Goal: Task Accomplishment & Management: Use online tool/utility

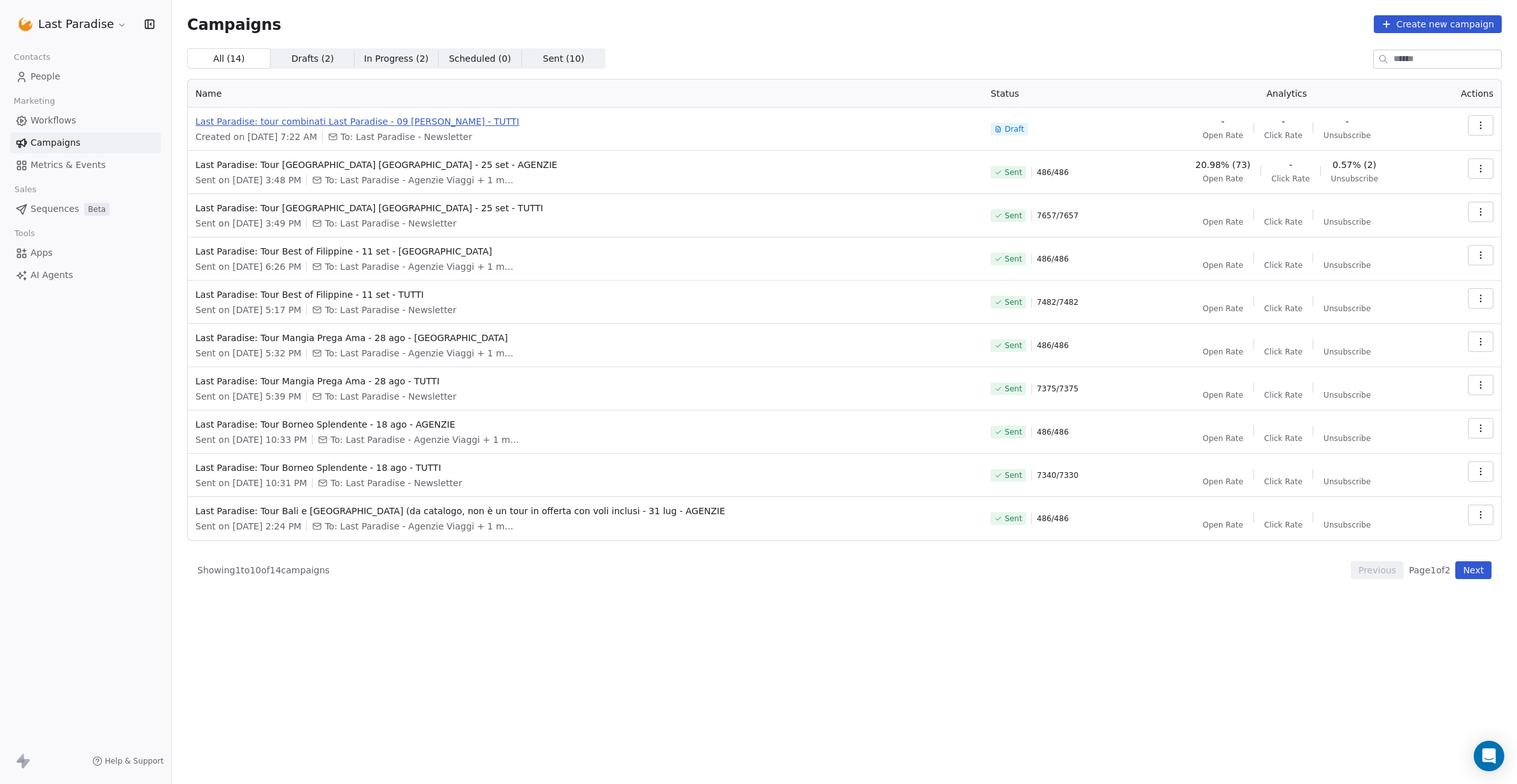
click at [300, 119] on span "Last Paradise: tour combinati Last Paradise - 09 [PERSON_NAME] - TUTTI" at bounding box center [585, 121] width 780 height 13
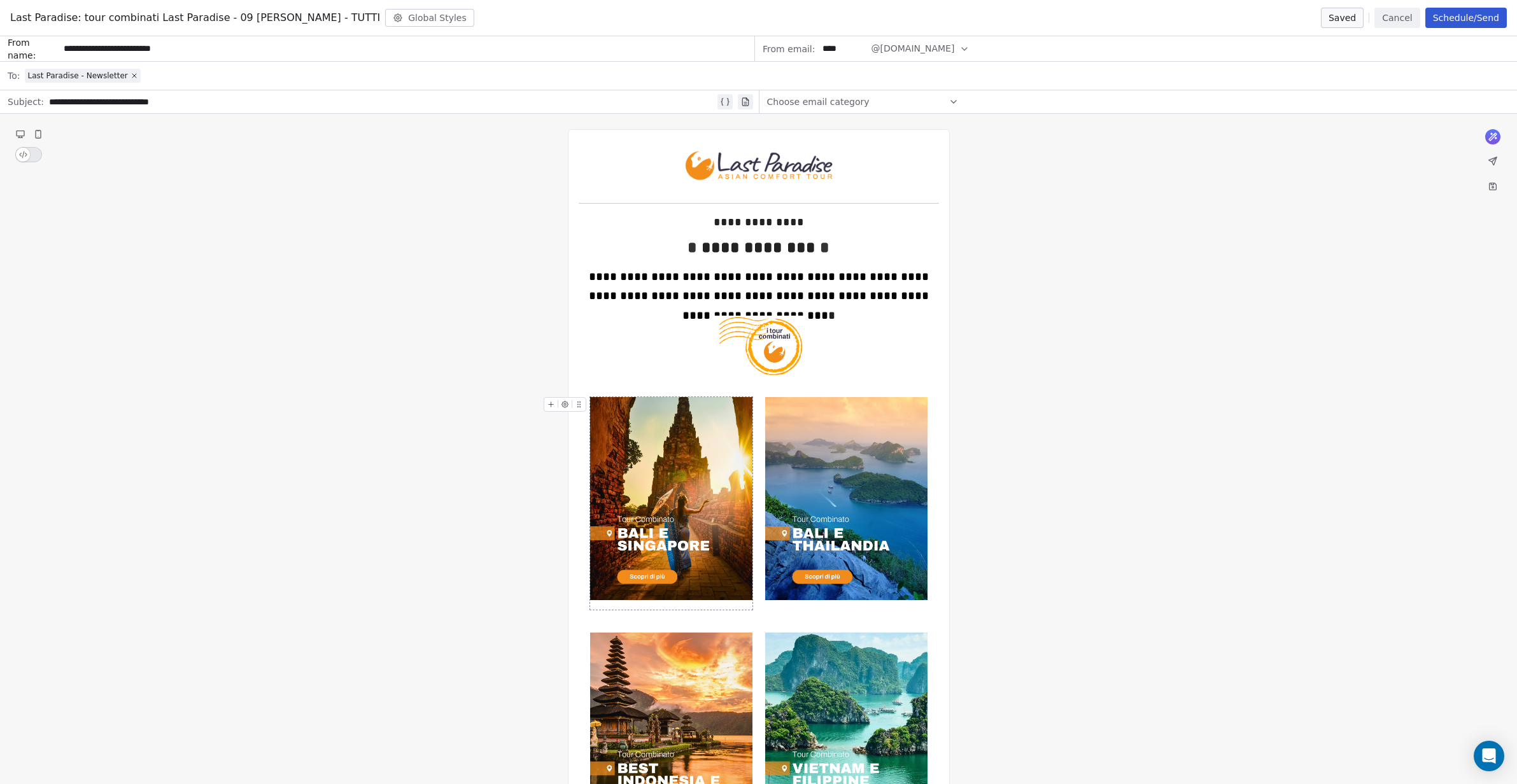
click at [660, 441] on img at bounding box center [671, 498] width 163 height 203
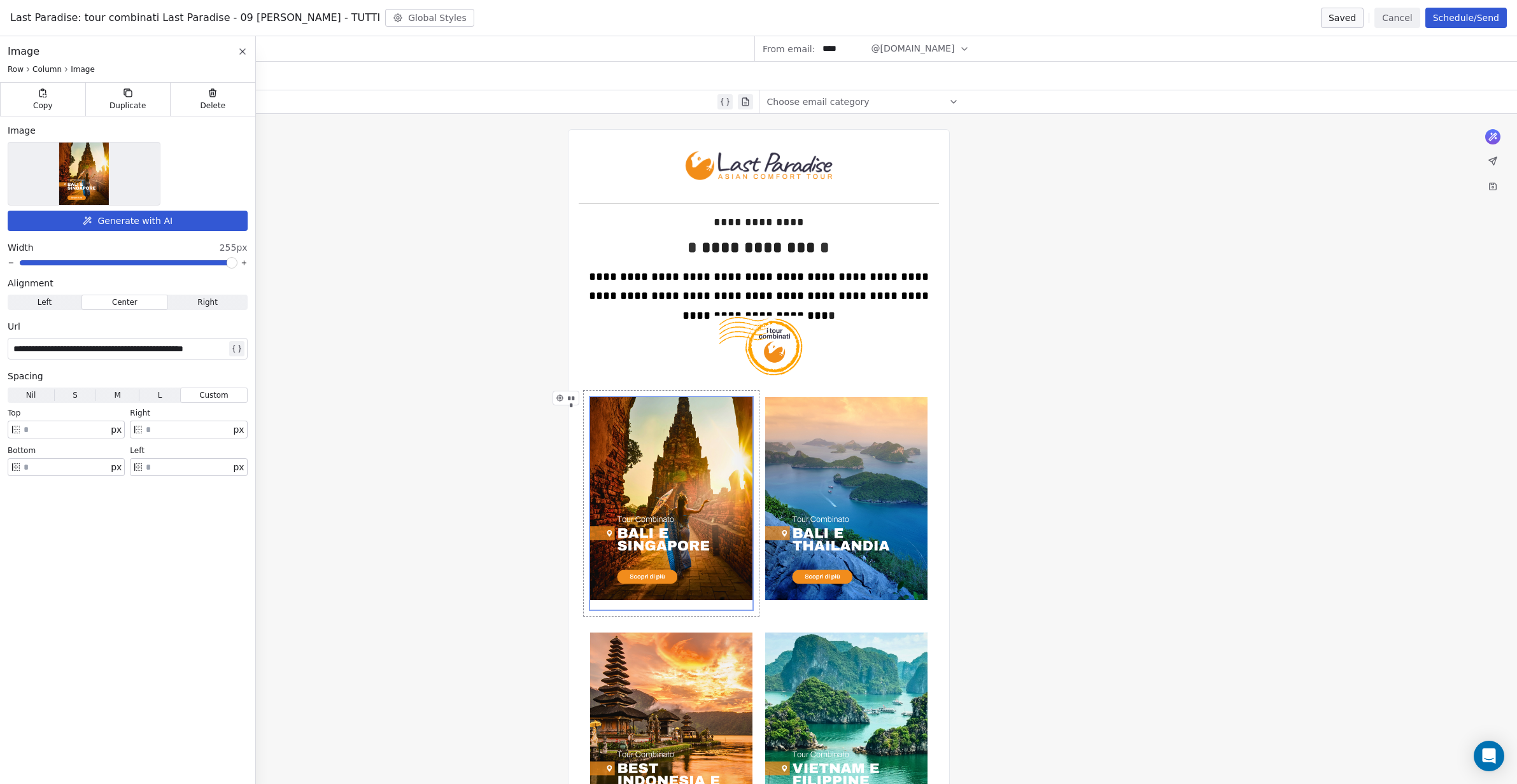
click at [78, 170] on img at bounding box center [84, 174] width 50 height 62
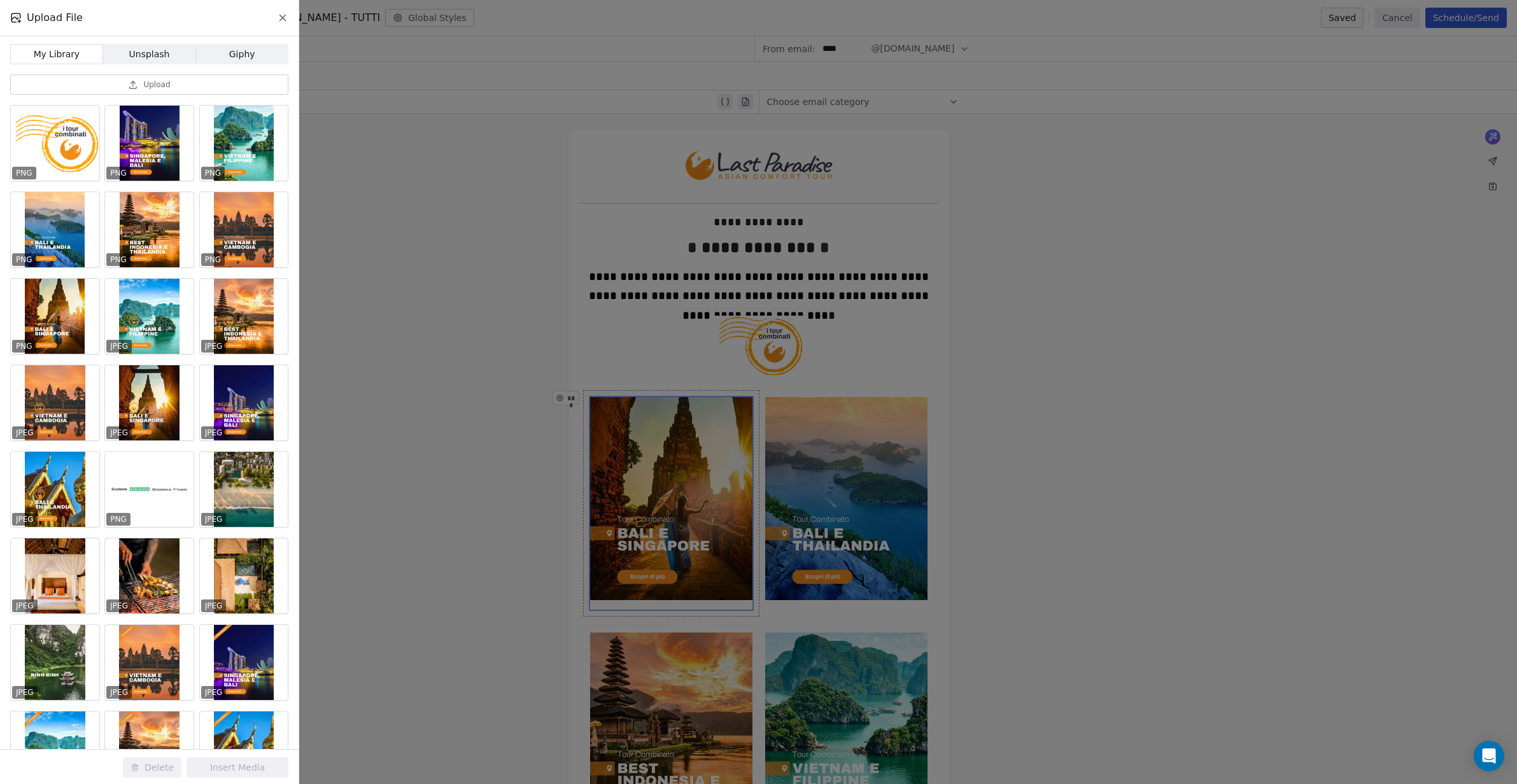
click at [154, 80] on span "Upload" at bounding box center [156, 85] width 26 height 10
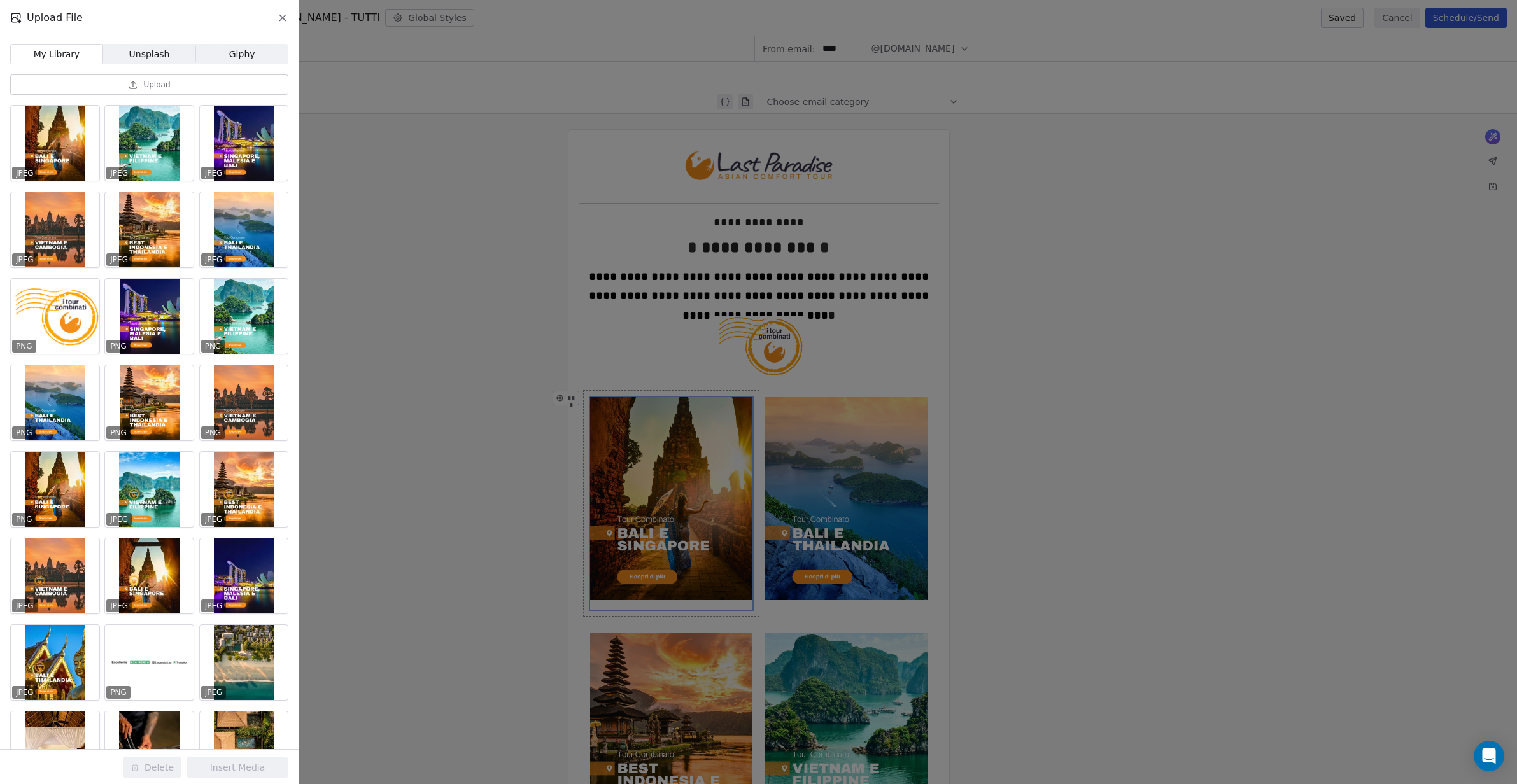
click at [421, 387] on div "Upload File My Library My Library Unsplash Unsplash Giphy Giphy Upload JPEG JPE…" at bounding box center [758, 392] width 1517 height 784
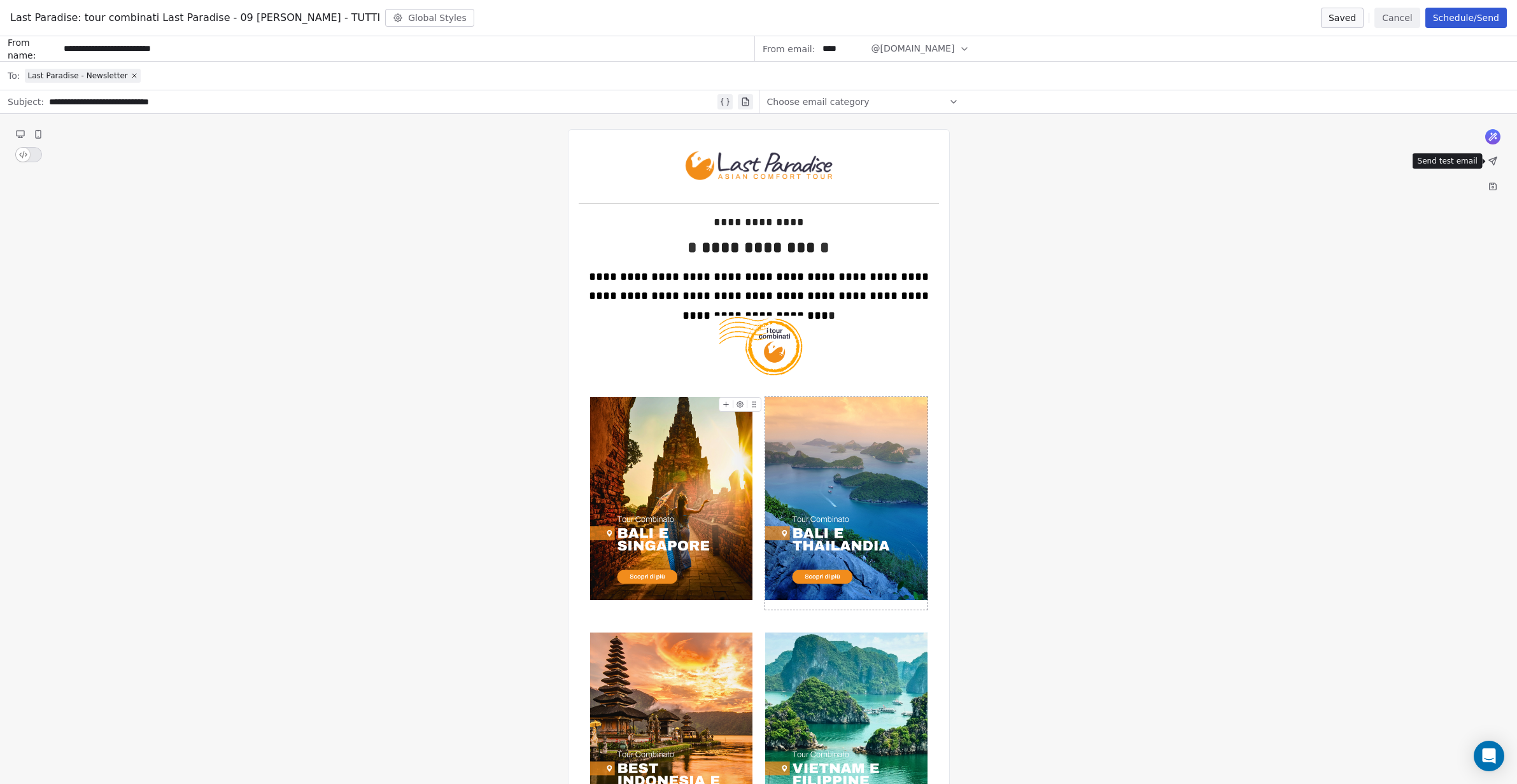
click at [1493, 160] on icon at bounding box center [1493, 161] width 8 height 8
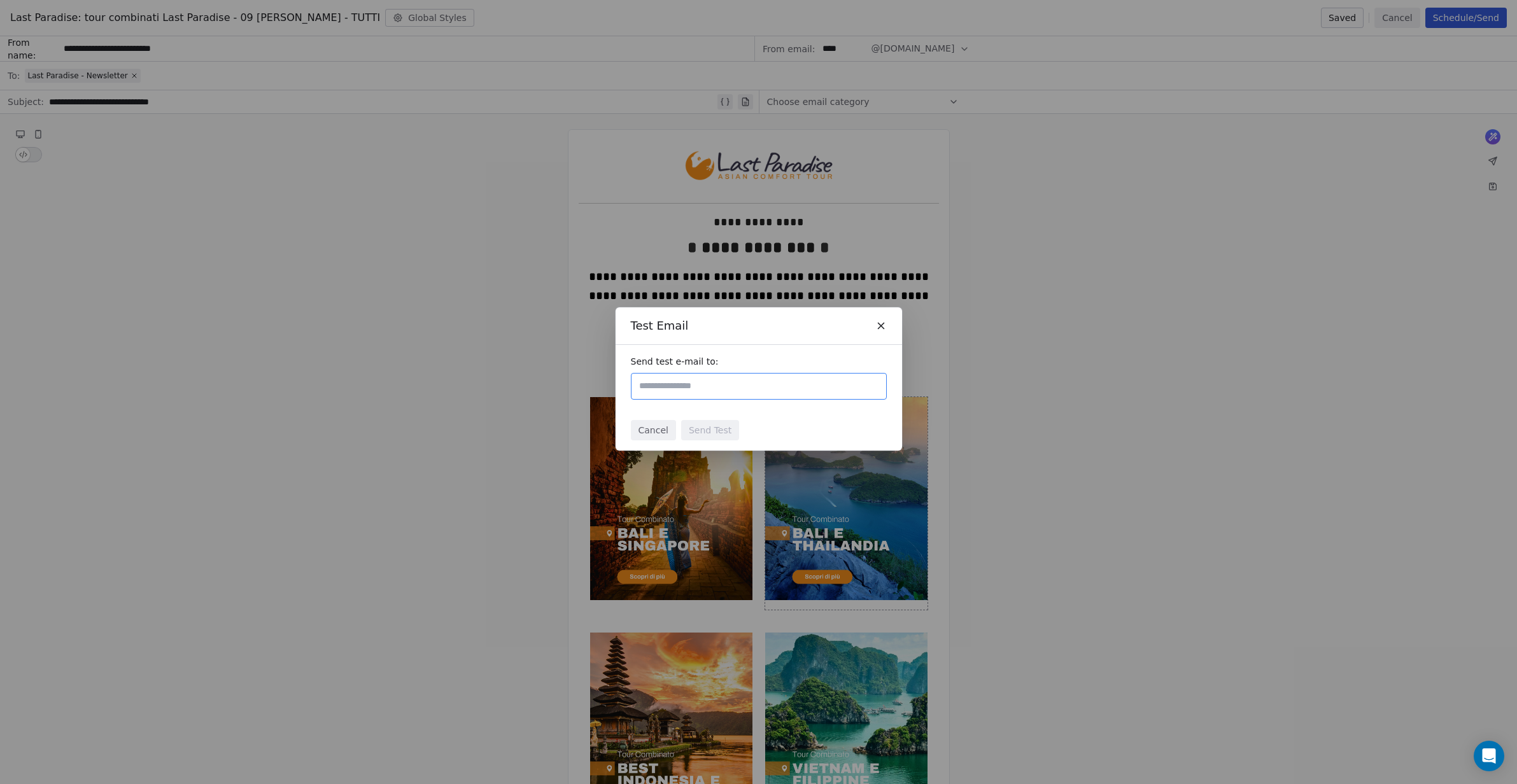
click at [701, 382] on input "text" at bounding box center [759, 386] width 245 height 15
paste input "**********"
type input "**********"
click at [798, 428] on div "Cancel Send Test" at bounding box center [758, 430] width 287 height 40
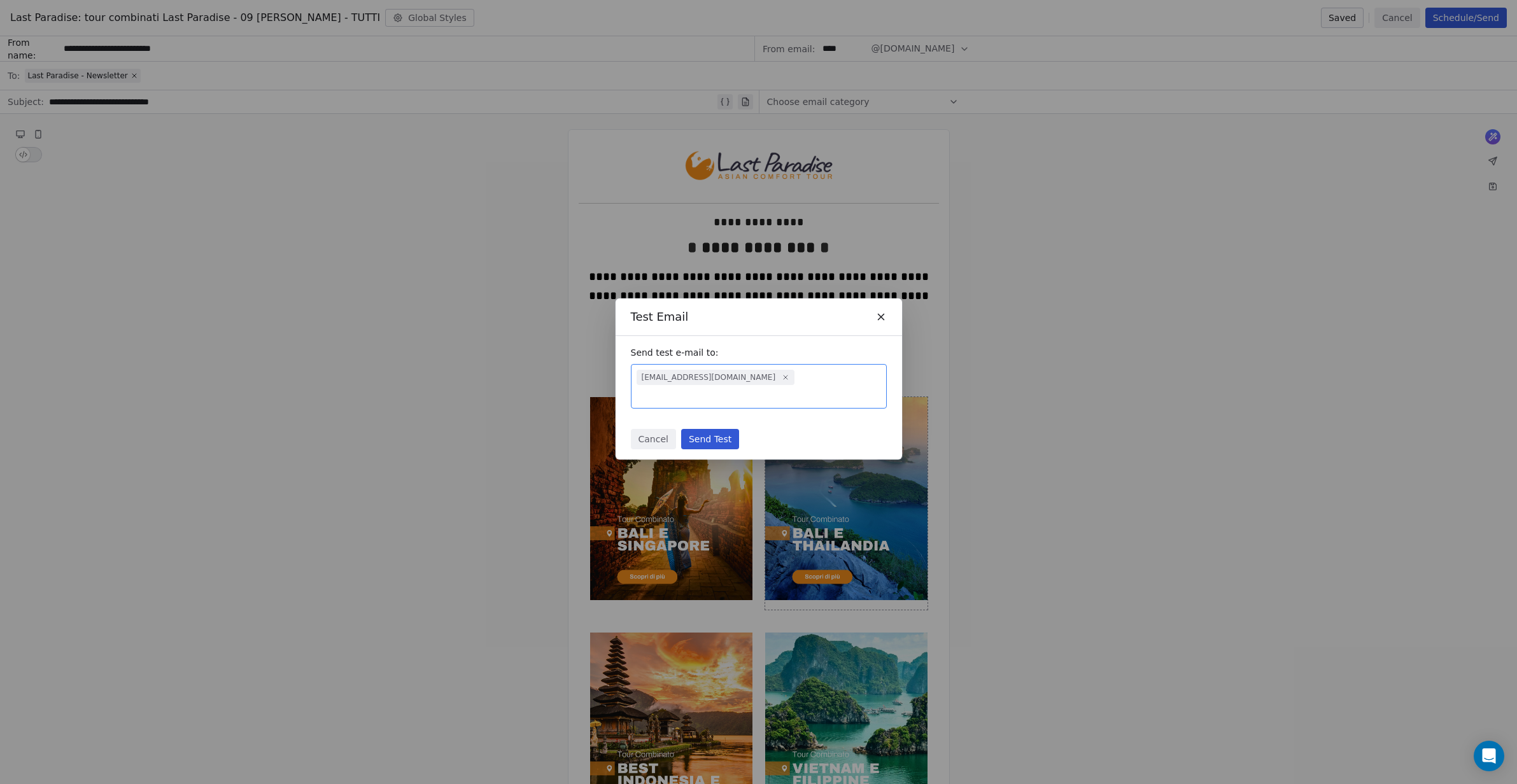
click at [720, 429] on button "Send Test" at bounding box center [710, 439] width 58 height 21
